Goal: Information Seeking & Learning: Get advice/opinions

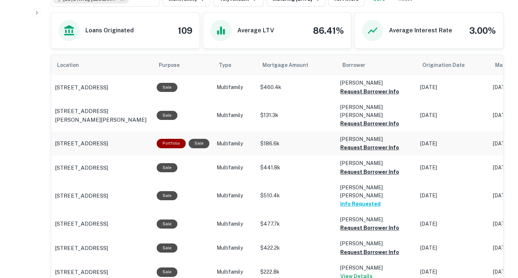
scroll to position [280, 0]
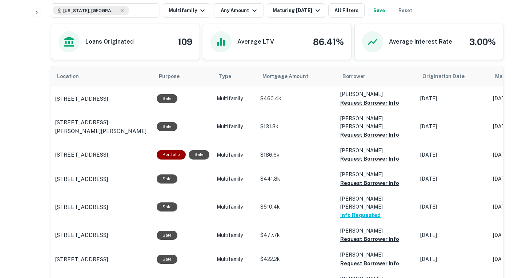
scroll to position [300, 0]
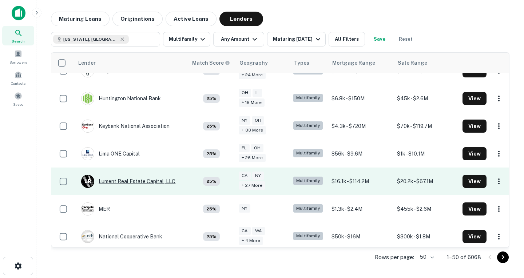
click at [140, 182] on div "L R Lument Real Estate Capital, LLC" at bounding box center [128, 181] width 94 height 13
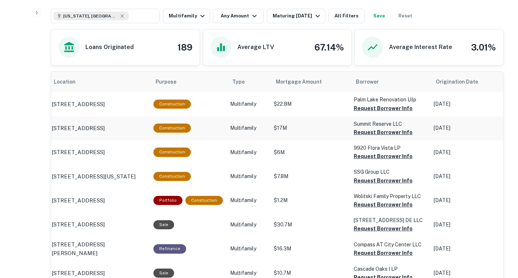
scroll to position [342, 0]
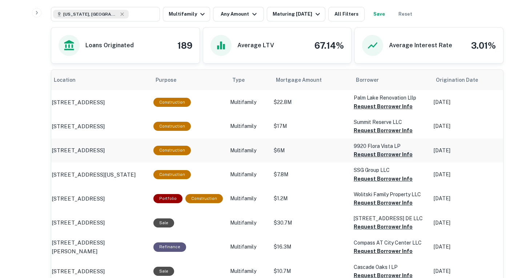
click at [367, 111] on button "Request Borrower Info" at bounding box center [383, 106] width 59 height 9
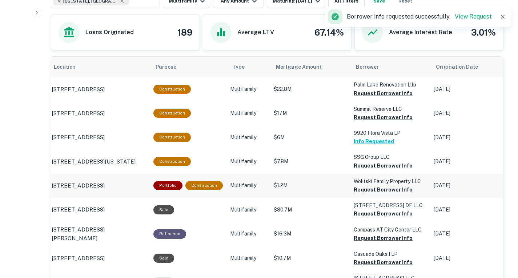
scroll to position [357, 0]
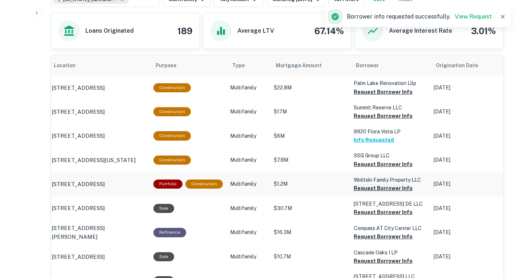
click at [380, 96] on button "Request Borrower Info" at bounding box center [383, 92] width 59 height 9
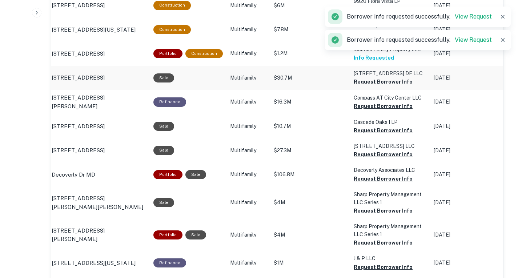
scroll to position [488, 0]
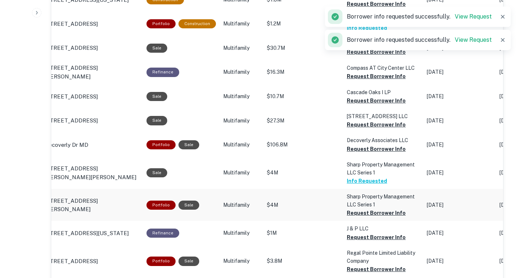
scroll to position [518, 0]
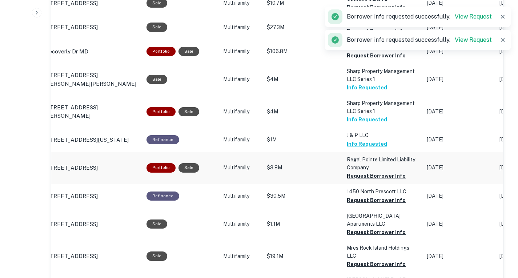
scroll to position [627, 0]
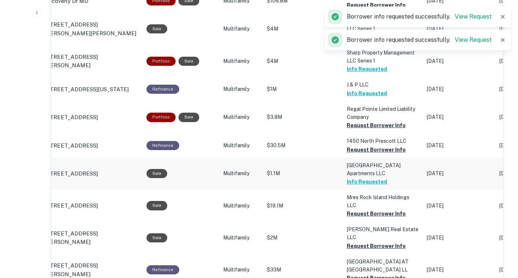
scroll to position [682, 0]
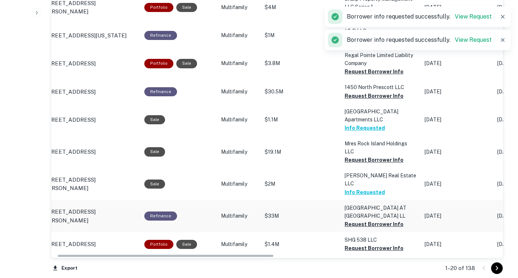
scroll to position [0, 13]
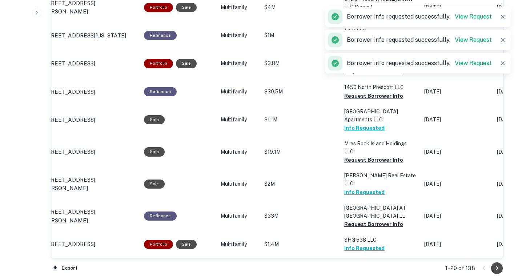
click at [498, 271] on icon "Go to next page" at bounding box center [497, 268] width 9 height 9
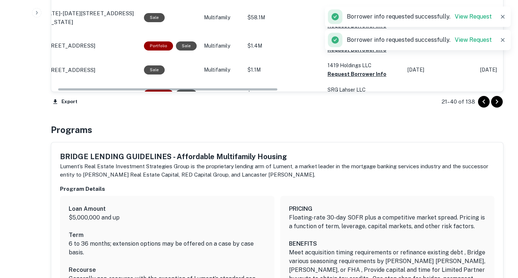
click at [378, 191] on h6 "Program Details" at bounding box center [277, 189] width 435 height 8
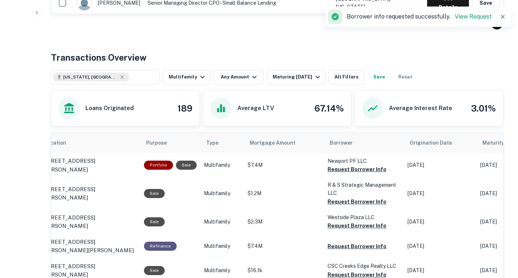
scroll to position [298, 0]
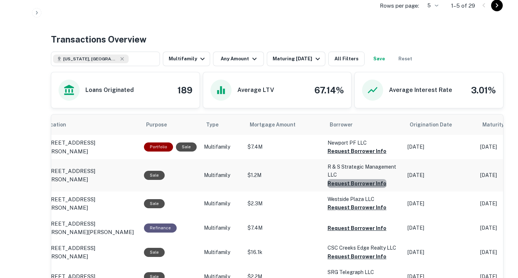
click at [364, 156] on button "Request Borrower Info" at bounding box center [357, 151] width 59 height 9
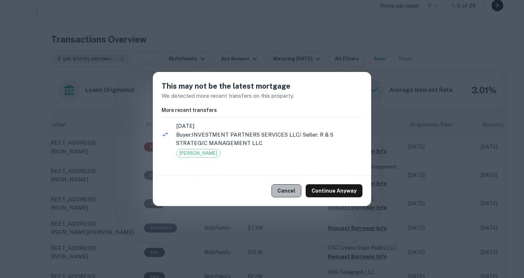
click at [287, 194] on button "Cancel" at bounding box center [286, 190] width 30 height 13
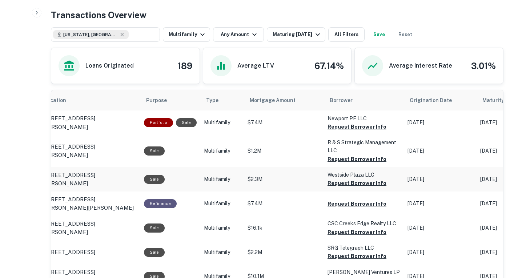
scroll to position [323, 0]
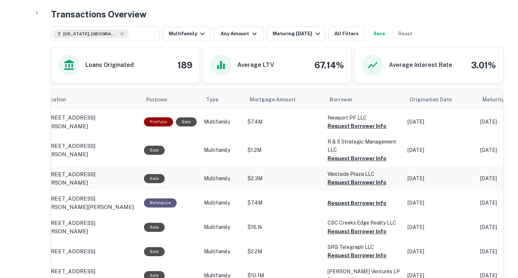
click at [343, 131] on button "Request Borrower Info" at bounding box center [357, 126] width 59 height 9
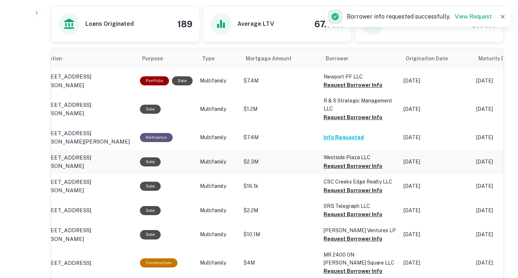
scroll to position [390, 0]
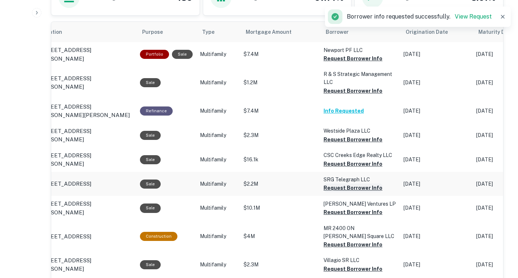
click at [350, 63] on button "Request Borrower Info" at bounding box center [353, 58] width 59 height 9
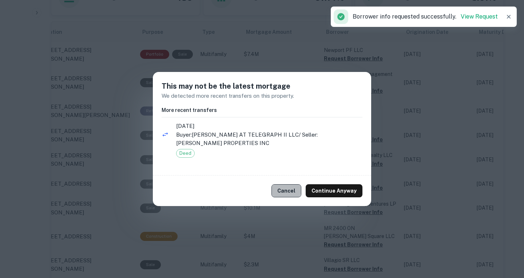
click at [281, 188] on button "Cancel" at bounding box center [286, 190] width 30 height 13
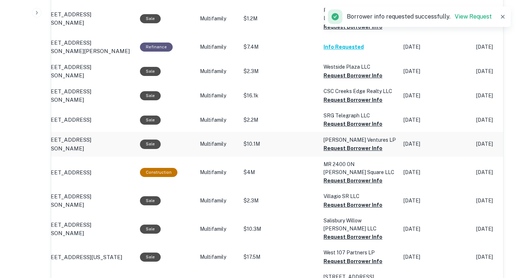
scroll to position [457, 0]
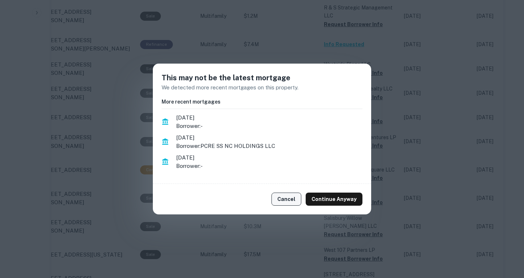
click at [282, 196] on button "Cancel" at bounding box center [286, 199] width 30 height 13
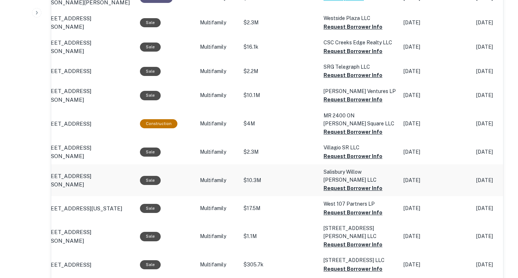
scroll to position [513, 0]
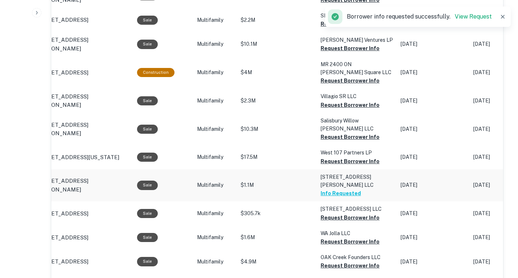
scroll to position [555, 0]
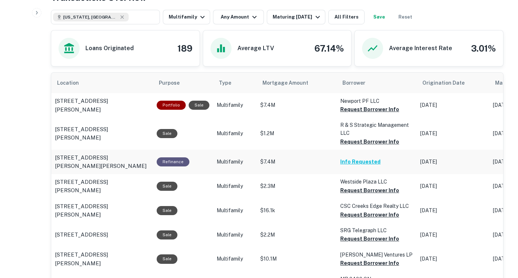
scroll to position [52, 0]
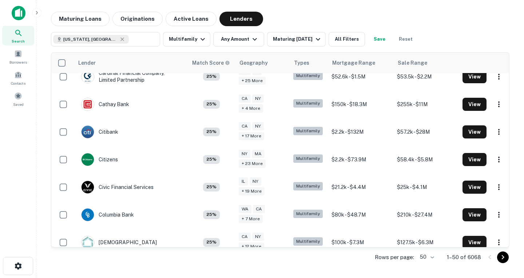
scroll to position [449, 0]
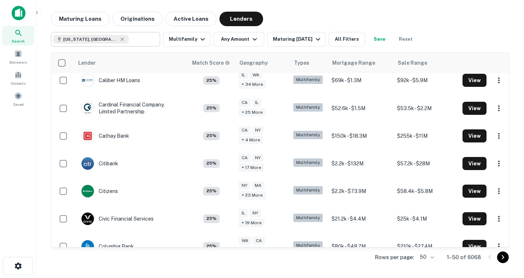
click at [129, 43] on input "text" at bounding box center [143, 39] width 28 height 10
type input "**********"
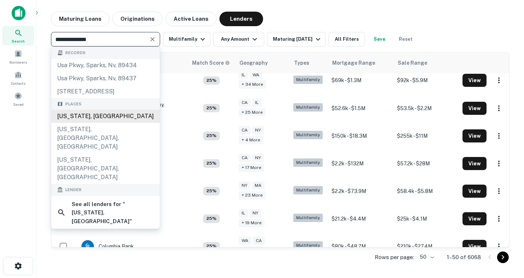
click at [100, 118] on div "[US_STATE], [GEOGRAPHIC_DATA]" at bounding box center [105, 116] width 108 height 13
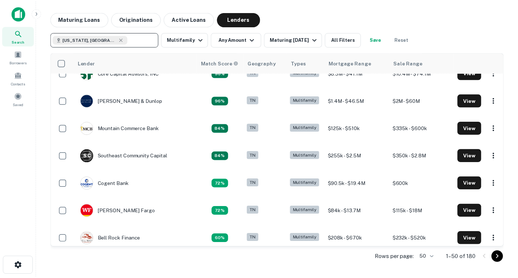
scroll to position [71, 0]
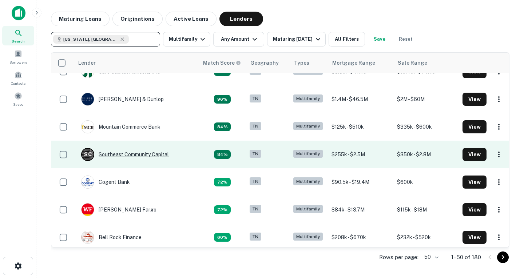
click at [153, 156] on div "S C Southeast Community Capital" at bounding box center [125, 154] width 88 height 13
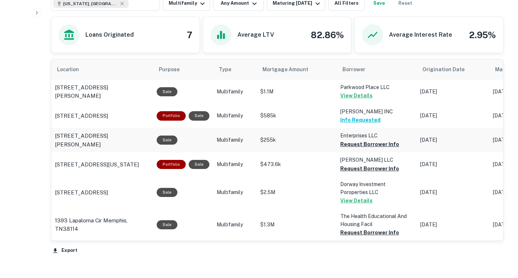
scroll to position [349, 0]
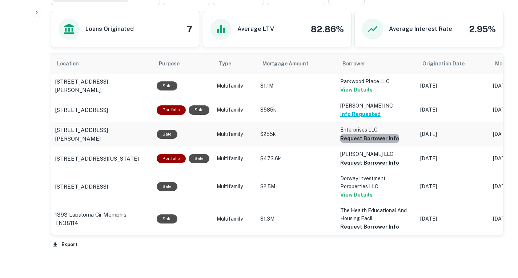
click at [376, 140] on button "Request Borrower Info" at bounding box center [369, 138] width 59 height 9
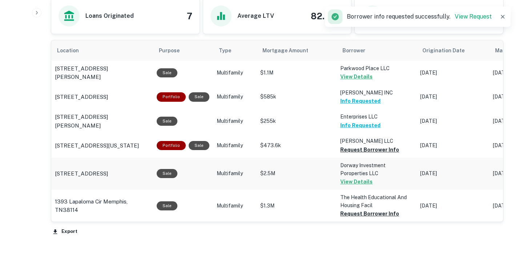
scroll to position [362, 0]
click at [371, 150] on button "Request Borrower Info" at bounding box center [369, 149] width 59 height 9
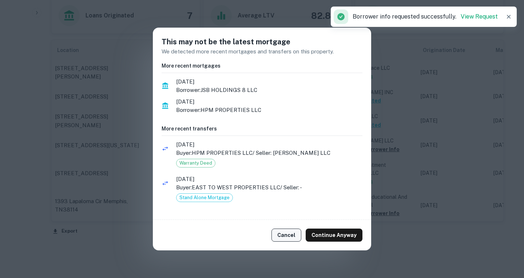
click at [283, 239] on button "Cancel" at bounding box center [286, 235] width 30 height 13
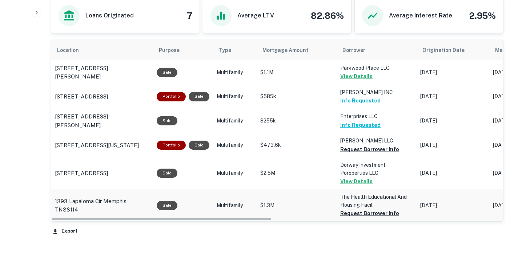
click at [371, 85] on td "The Health Educational And Housing Facil Request Borrower Info" at bounding box center [377, 72] width 80 height 24
click at [370, 154] on button "Request Borrower Info" at bounding box center [369, 149] width 59 height 9
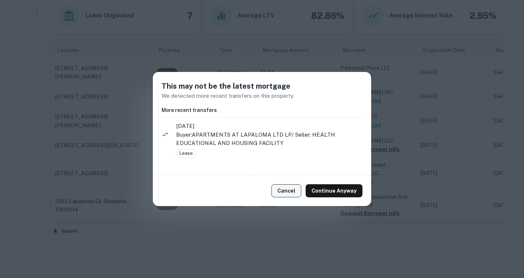
click at [295, 188] on button "Cancel" at bounding box center [286, 190] width 30 height 13
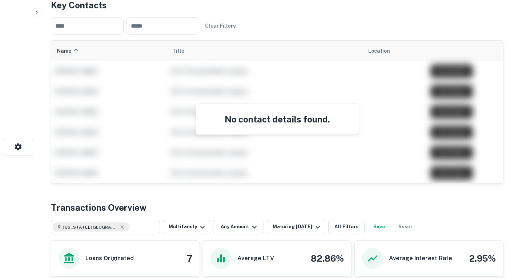
scroll to position [119, 0]
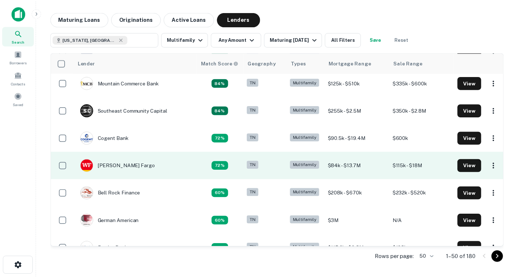
scroll to position [120, 0]
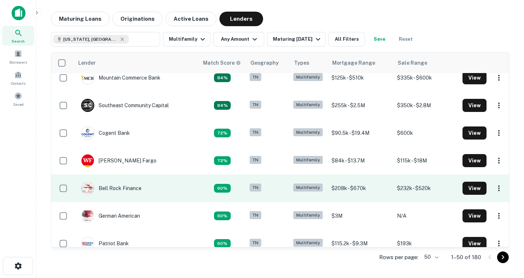
click at [175, 190] on td "Bell Rock Finance" at bounding box center [136, 189] width 125 height 28
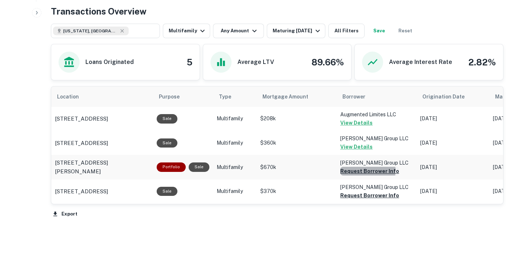
click at [346, 171] on button "Request Borrower Info" at bounding box center [369, 171] width 59 height 9
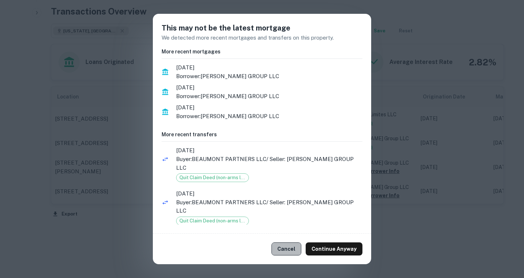
click at [293, 243] on button "Cancel" at bounding box center [286, 249] width 30 height 13
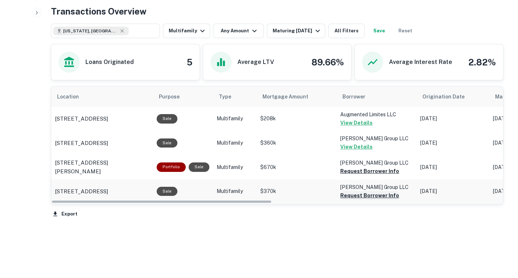
click at [357, 176] on button "Request Borrower Info" at bounding box center [369, 171] width 59 height 9
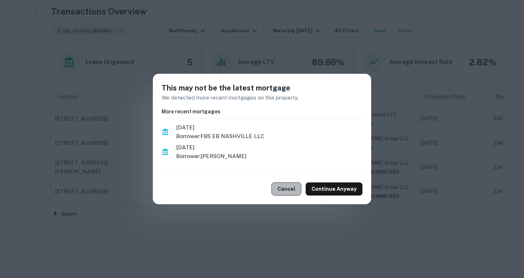
click at [291, 189] on button "Cancel" at bounding box center [286, 189] width 30 height 13
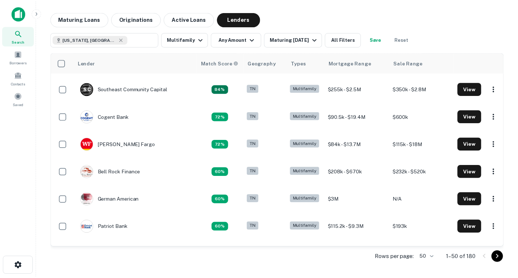
scroll to position [136, 0]
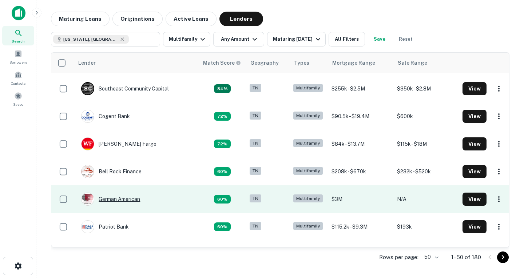
click at [136, 198] on div "German American" at bounding box center [110, 199] width 59 height 13
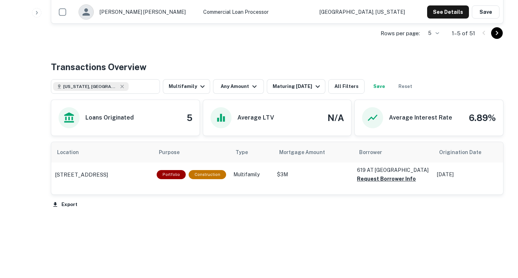
scroll to position [315, 0]
click at [373, 183] on button "Request Borrower Info" at bounding box center [386, 178] width 59 height 9
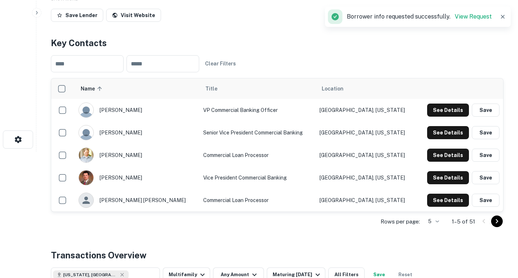
scroll to position [105, 0]
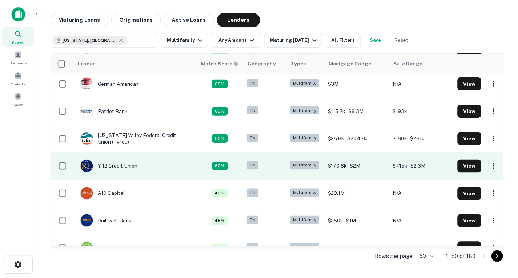
scroll to position [253, 0]
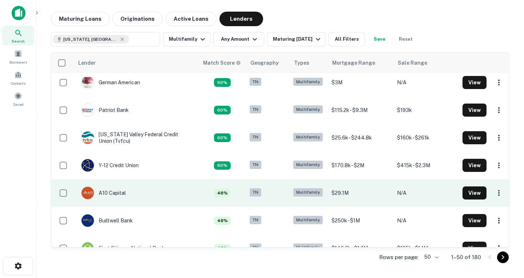
click at [131, 190] on td "A10 Capital" at bounding box center [136, 193] width 125 height 28
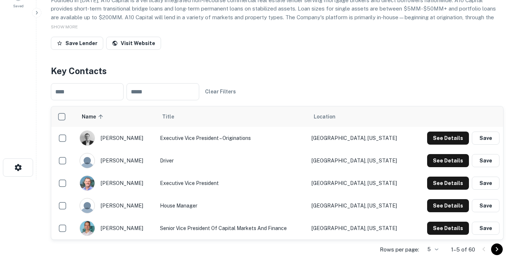
scroll to position [61, 0]
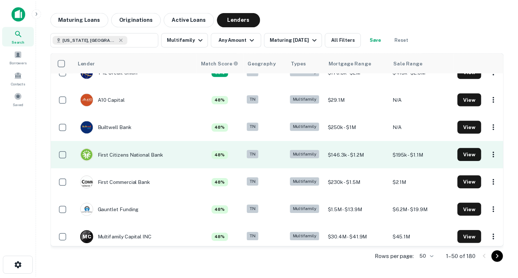
scroll to position [347, 0]
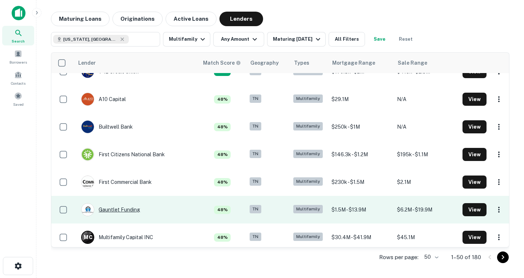
click at [131, 209] on div "Gauntlet Funding" at bounding box center [110, 209] width 59 height 13
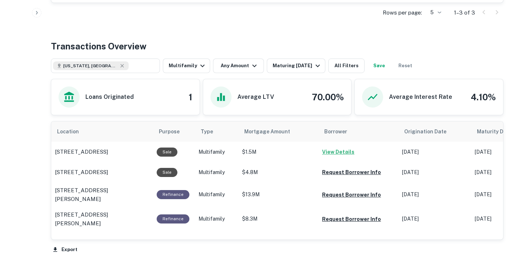
scroll to position [291, 0]
click at [342, 176] on button "Request Borrower Info" at bounding box center [351, 172] width 59 height 9
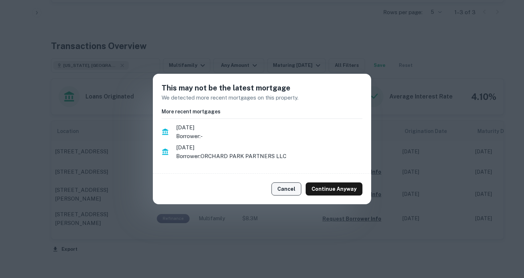
click at [281, 186] on button "Cancel" at bounding box center [286, 189] width 30 height 13
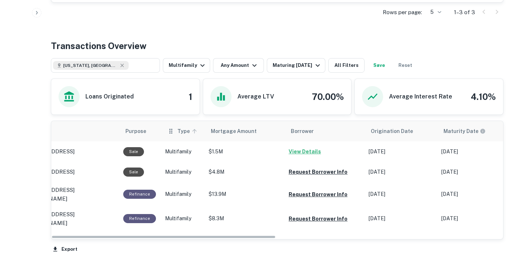
scroll to position [0, 0]
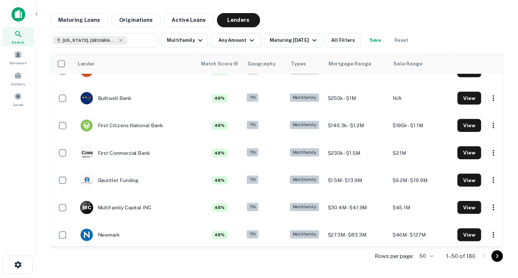
scroll to position [376, 0]
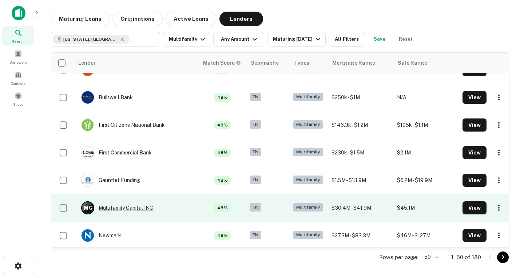
click at [145, 207] on div "M C Multifamily Capital INC" at bounding box center [117, 208] width 72 height 13
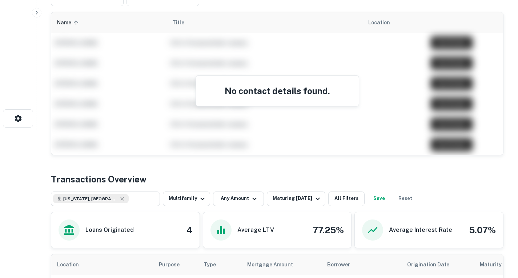
scroll to position [148, 0]
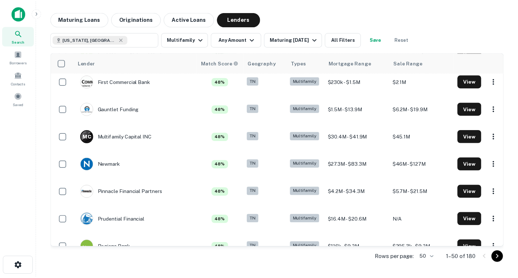
scroll to position [448, 0]
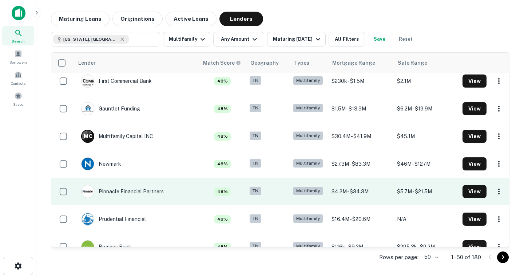
click at [121, 189] on div "Pinnacle Financial Partners" at bounding box center [122, 191] width 83 height 13
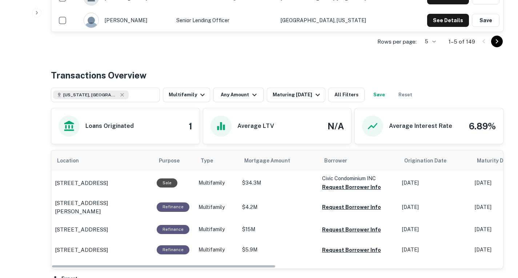
scroll to position [347, 0]
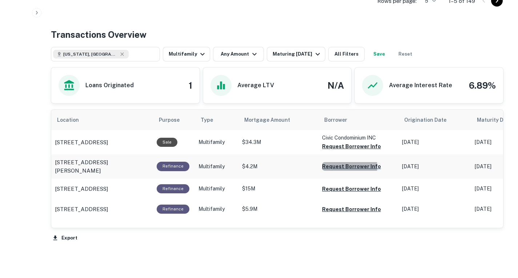
click at [346, 151] on button "Request Borrower Info" at bounding box center [351, 146] width 59 height 9
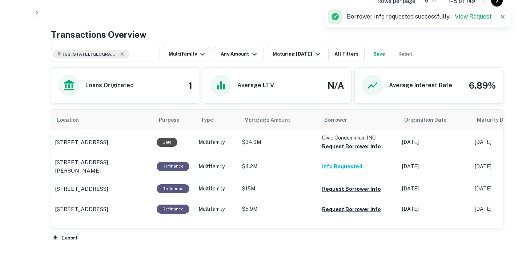
scroll to position [371, 0]
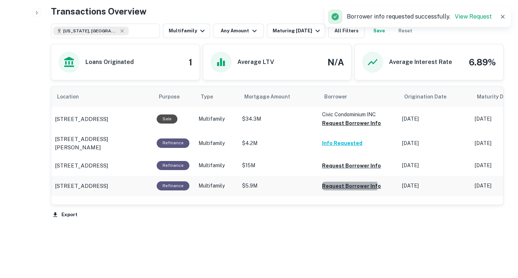
click at [337, 128] on button "Request Borrower Info" at bounding box center [351, 123] width 59 height 9
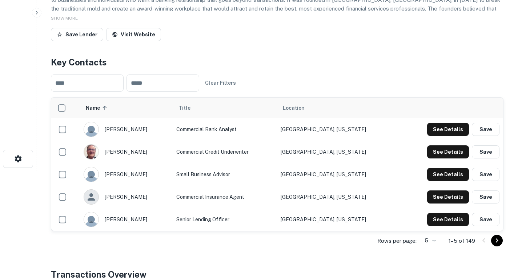
scroll to position [85, 0]
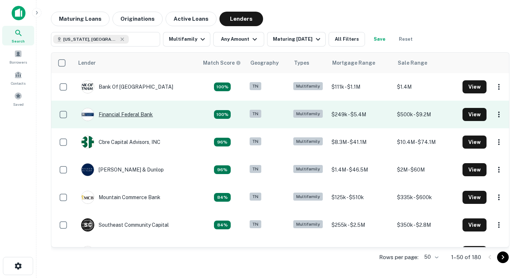
click at [129, 112] on div "Financial Federal Bank" at bounding box center [117, 114] width 72 height 13
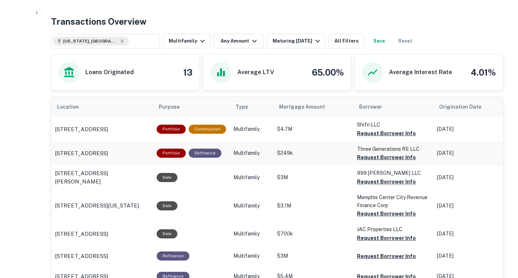
scroll to position [361, 0]
click at [378, 137] on button "Request Borrower Info" at bounding box center [386, 133] width 59 height 9
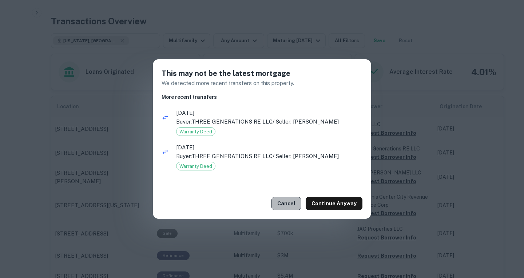
click at [296, 204] on button "Cancel" at bounding box center [286, 203] width 30 height 13
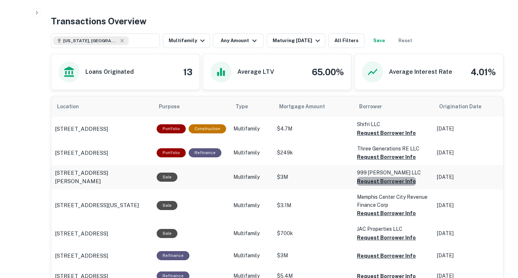
click at [383, 137] on button "Request Borrower Info" at bounding box center [386, 133] width 59 height 9
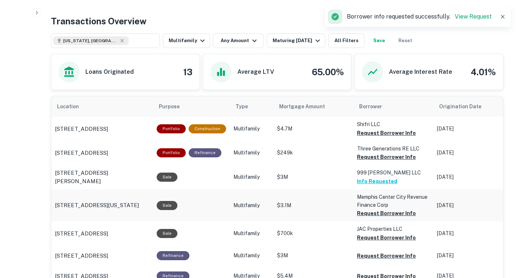
scroll to position [411, 0]
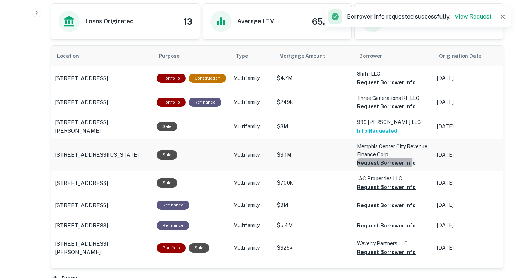
click at [373, 87] on button "Request Borrower Info" at bounding box center [386, 82] width 59 height 9
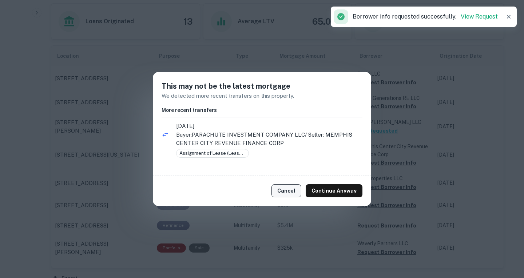
click at [296, 189] on button "Cancel" at bounding box center [286, 190] width 30 height 13
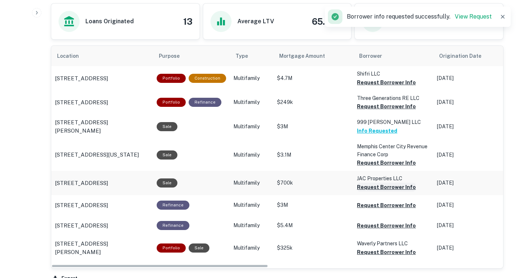
click at [362, 87] on button "Request Borrower Info" at bounding box center [386, 82] width 59 height 9
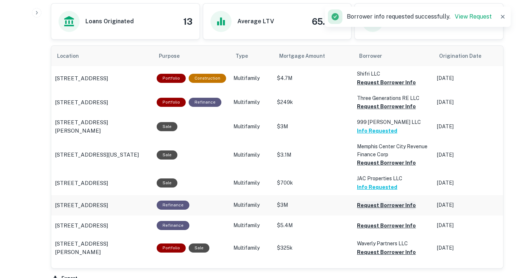
scroll to position [440, 0]
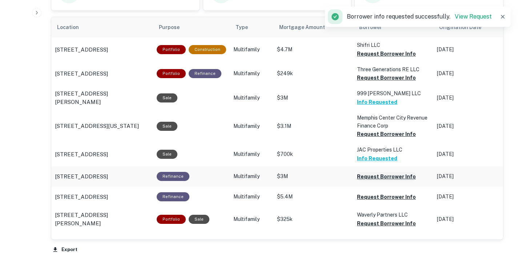
click at [373, 58] on button "Request Borrower Info" at bounding box center [386, 53] width 59 height 9
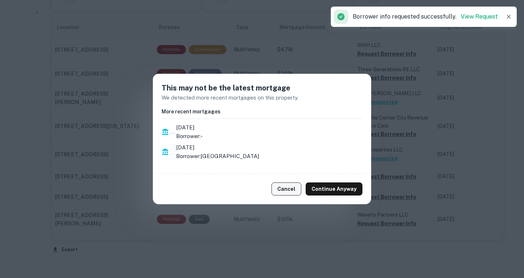
click at [287, 190] on button "Cancel" at bounding box center [286, 189] width 30 height 13
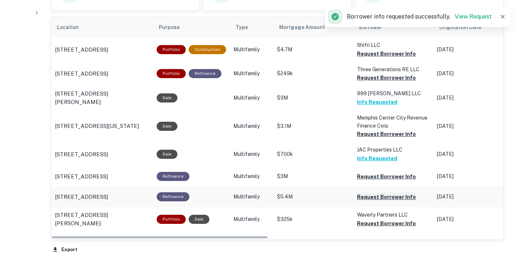
click at [366, 58] on button "Request Borrower Info" at bounding box center [386, 53] width 59 height 9
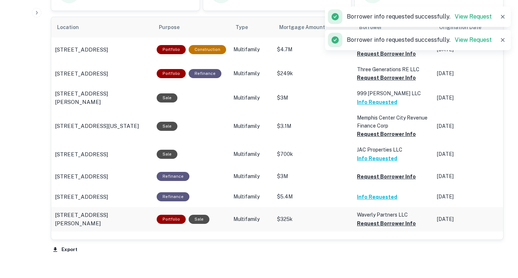
scroll to position [0, 1]
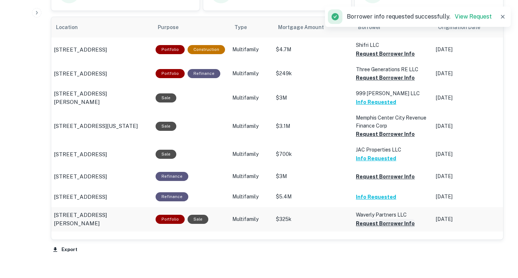
click at [364, 58] on button "Request Borrower Info" at bounding box center [385, 53] width 59 height 9
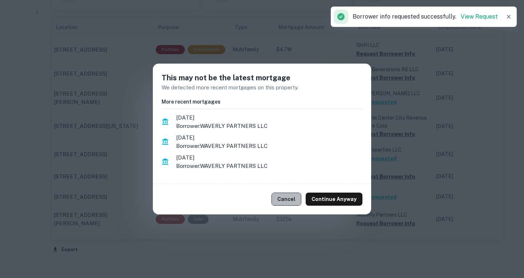
click at [287, 199] on button "Cancel" at bounding box center [286, 199] width 30 height 13
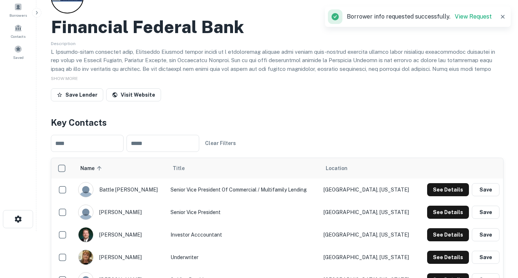
scroll to position [34, 0]
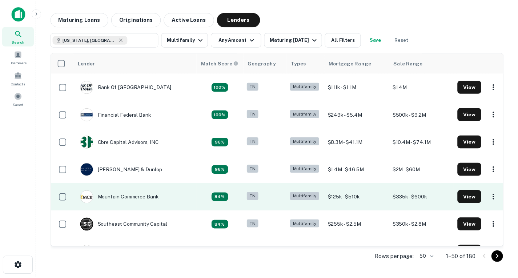
scroll to position [14, 0]
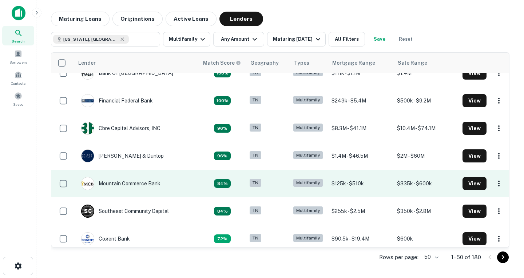
click at [151, 183] on div "Mountain Commerce Bank" at bounding box center [120, 183] width 79 height 13
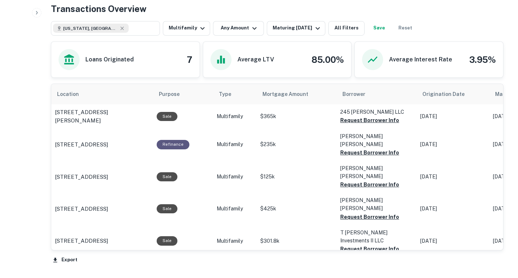
scroll to position [372, 0]
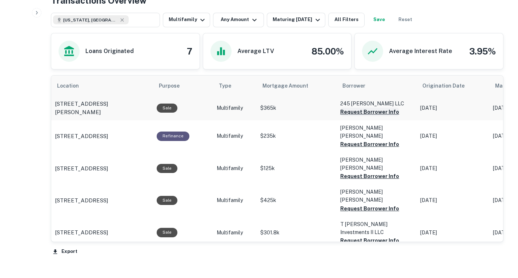
click at [361, 108] on button "Request Borrower Info" at bounding box center [369, 112] width 59 height 9
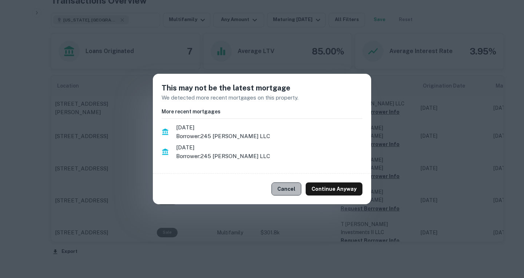
click at [294, 185] on button "Cancel" at bounding box center [286, 189] width 30 height 13
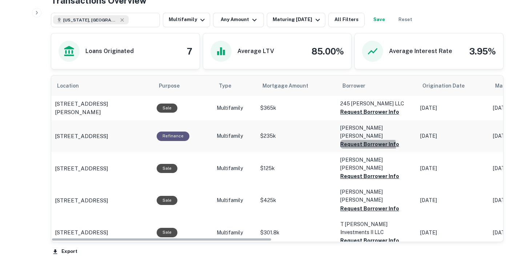
click at [352, 116] on button "Request Borrower Info" at bounding box center [369, 112] width 59 height 9
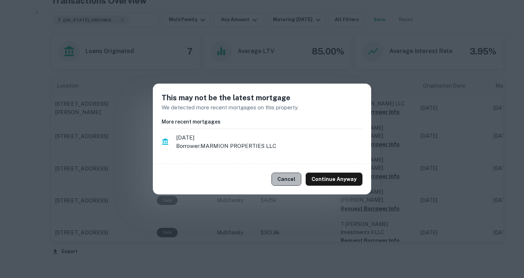
click at [278, 181] on button "Cancel" at bounding box center [286, 179] width 30 height 13
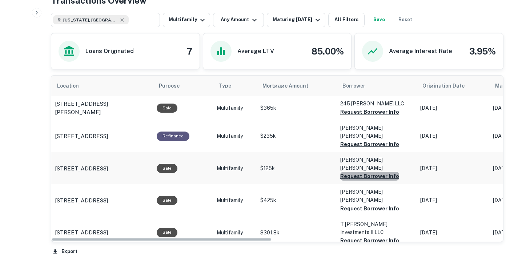
click at [374, 116] on button "Request Borrower Info" at bounding box center [369, 112] width 59 height 9
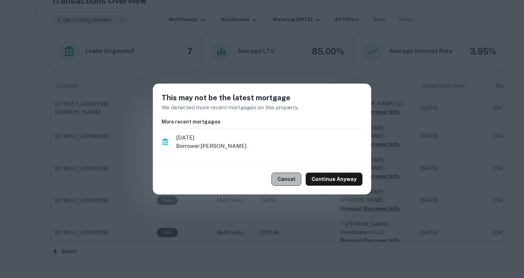
click at [287, 178] on button "Cancel" at bounding box center [286, 179] width 30 height 13
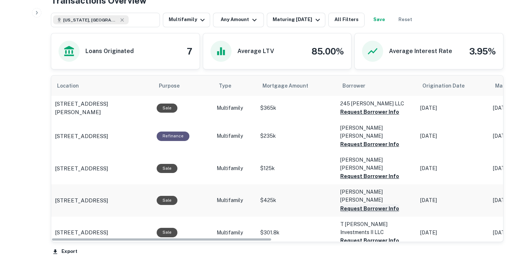
click at [353, 116] on button "Request Borrower Info" at bounding box center [369, 112] width 59 height 9
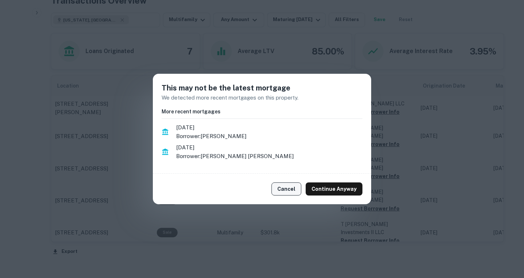
click at [291, 188] on button "Cancel" at bounding box center [286, 189] width 30 height 13
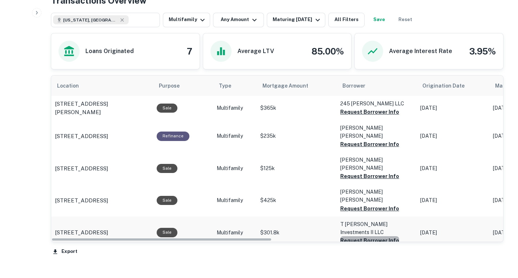
click at [377, 116] on button "Request Borrower Info" at bounding box center [369, 112] width 59 height 9
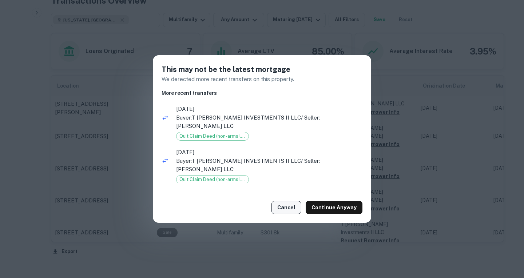
click at [288, 204] on button "Cancel" at bounding box center [286, 207] width 30 height 13
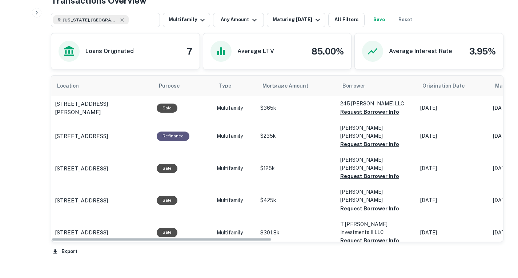
click at [352, 116] on button "Request Borrower Info" at bounding box center [369, 112] width 59 height 9
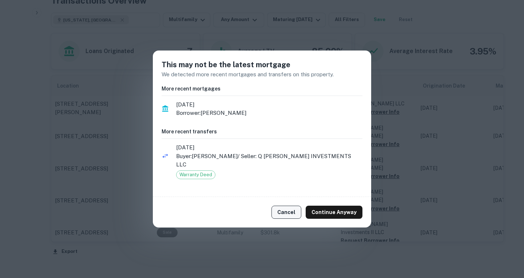
click at [284, 201] on div "Cancel Continue Anyway" at bounding box center [262, 212] width 218 height 31
click at [286, 208] on button "Cancel" at bounding box center [286, 212] width 30 height 13
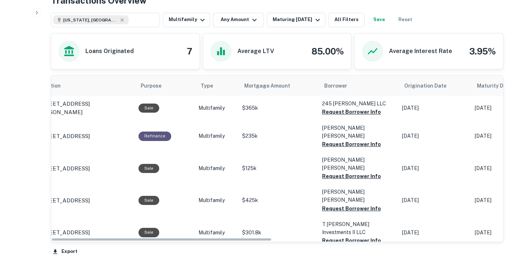
scroll to position [0, 0]
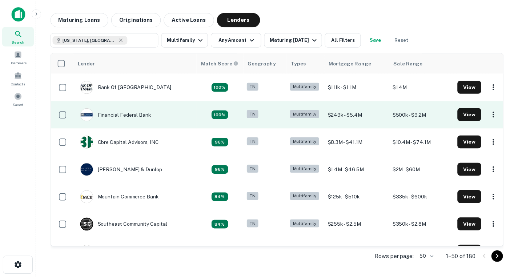
scroll to position [14, 0]
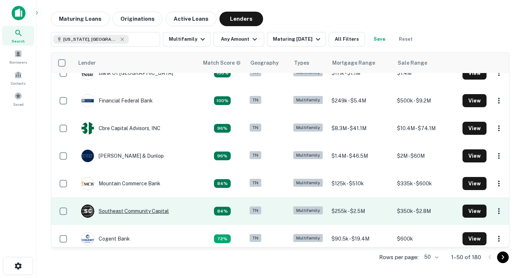
click at [167, 208] on div "S C Southeast Community Capital" at bounding box center [125, 211] width 88 height 13
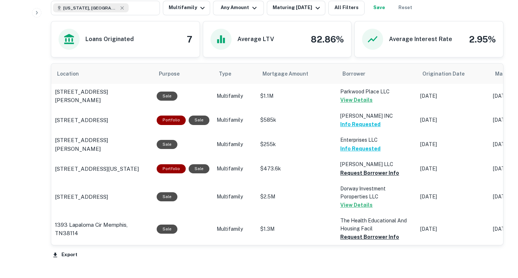
scroll to position [338, 0]
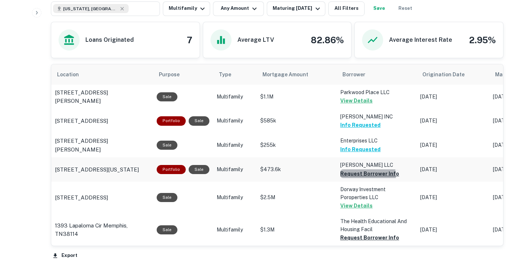
click at [351, 176] on button "Request Borrower Info" at bounding box center [369, 174] width 59 height 9
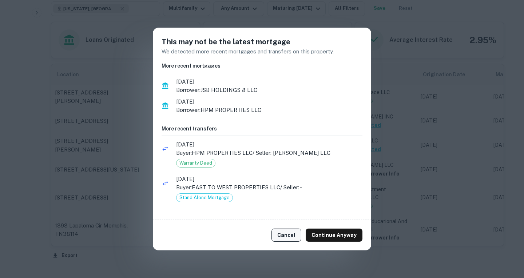
click at [288, 230] on button "Cancel" at bounding box center [286, 235] width 30 height 13
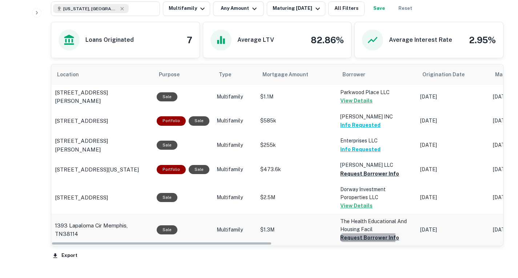
click at [349, 178] on button "Request Borrower Info" at bounding box center [369, 174] width 59 height 9
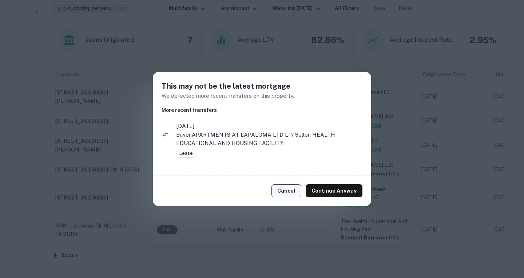
click at [291, 191] on button "Cancel" at bounding box center [286, 190] width 30 height 13
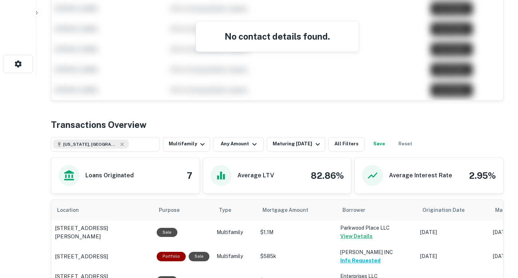
scroll to position [181, 0]
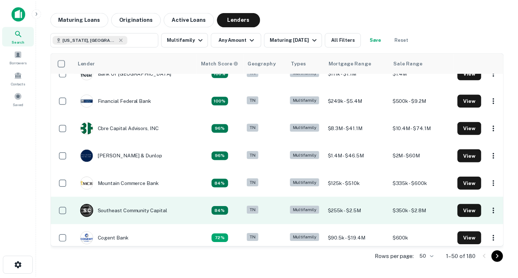
scroll to position [60, 0]
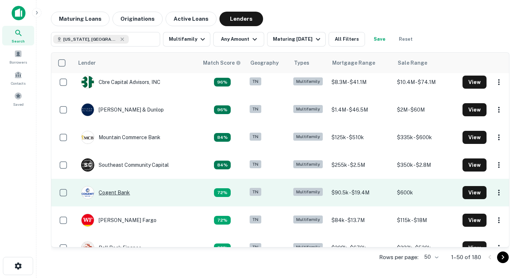
click at [119, 197] on div "Cogent Bank" at bounding box center [105, 192] width 49 height 13
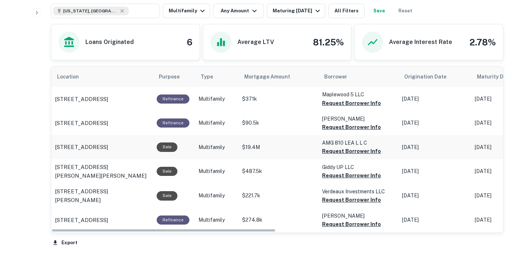
scroll to position [391, 0]
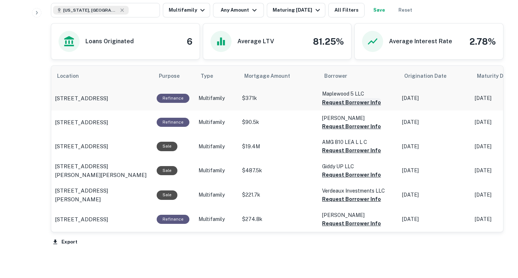
click at [348, 104] on button "Request Borrower Info" at bounding box center [351, 102] width 59 height 9
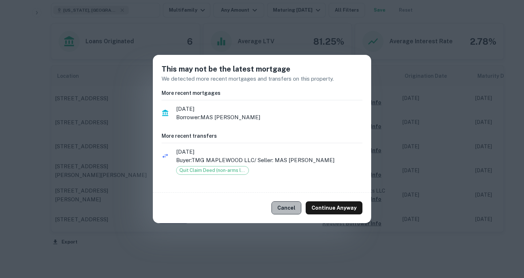
click at [284, 209] on button "Cancel" at bounding box center [286, 208] width 30 height 13
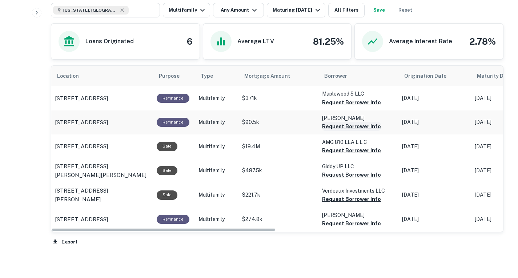
click at [329, 107] on button "Request Borrower Info" at bounding box center [351, 102] width 59 height 9
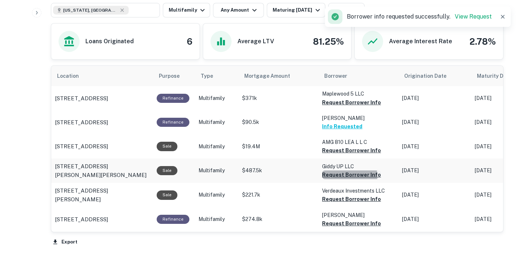
click at [333, 107] on button "Request Borrower Info" at bounding box center [351, 102] width 59 height 9
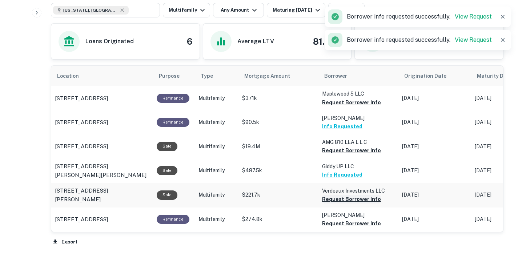
click at [335, 107] on button "Request Borrower Info" at bounding box center [351, 102] width 59 height 9
